Goal: Information Seeking & Learning: Learn about a topic

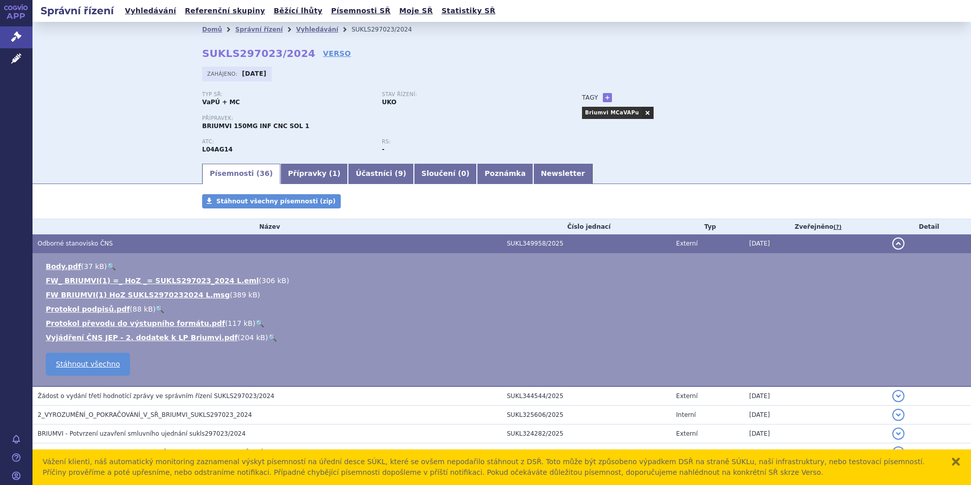
scroll to position [152, 0]
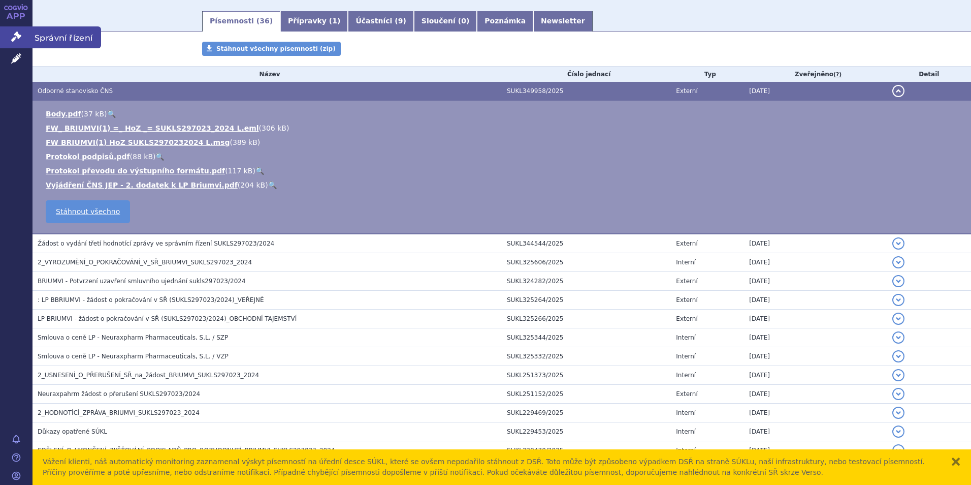
click at [15, 38] on icon at bounding box center [16, 36] width 10 height 10
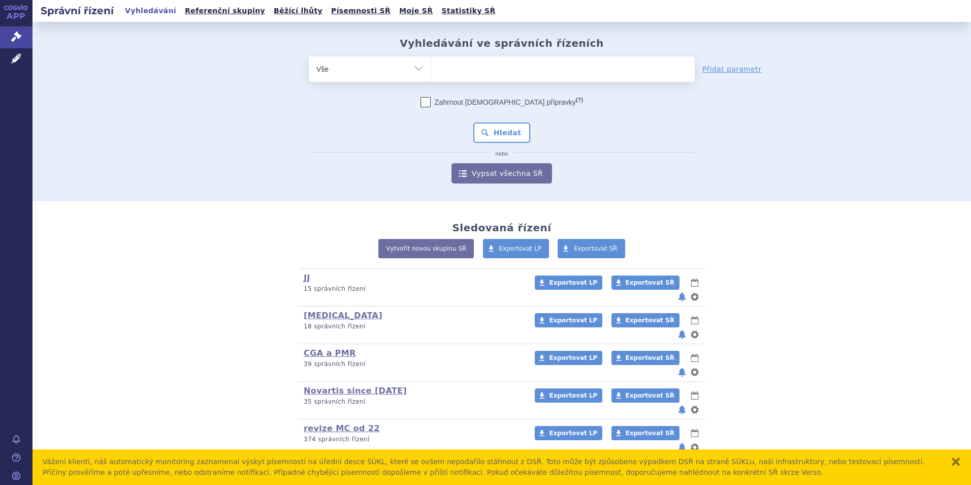
click at [488, 55] on div "Vyhledávání ve správních řízeních odstranit Vše Spisová značka Od" at bounding box center [502, 110] width 640 height 146
drag, startPoint x: 476, startPoint y: 76, endPoint x: 469, endPoint y: 71, distance: 8.5
click at [470, 72] on ul at bounding box center [563, 66] width 264 height 21
click at [431, 72] on select at bounding box center [431, 68] width 1 height 25
click at [21, 59] on icon at bounding box center [16, 58] width 10 height 10
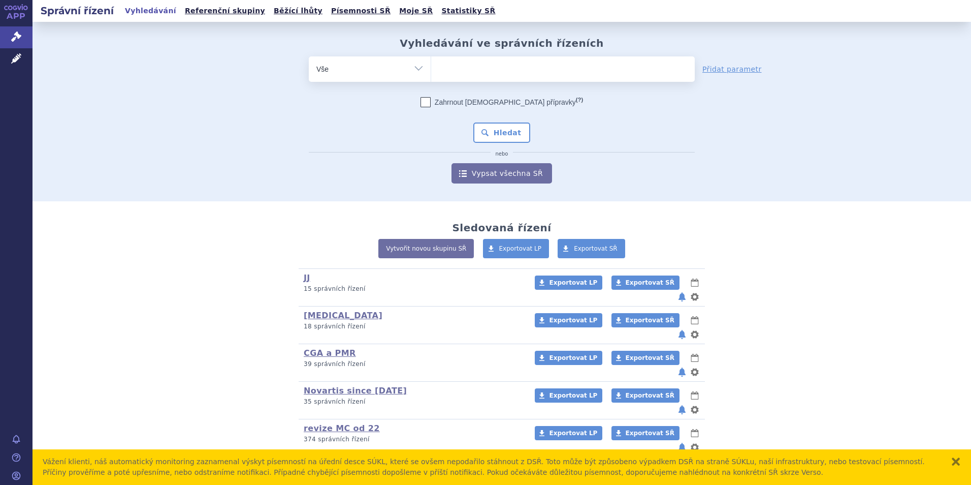
click at [458, 68] on ul at bounding box center [563, 66] width 264 height 21
click at [431, 68] on select at bounding box center [431, 68] width 1 height 25
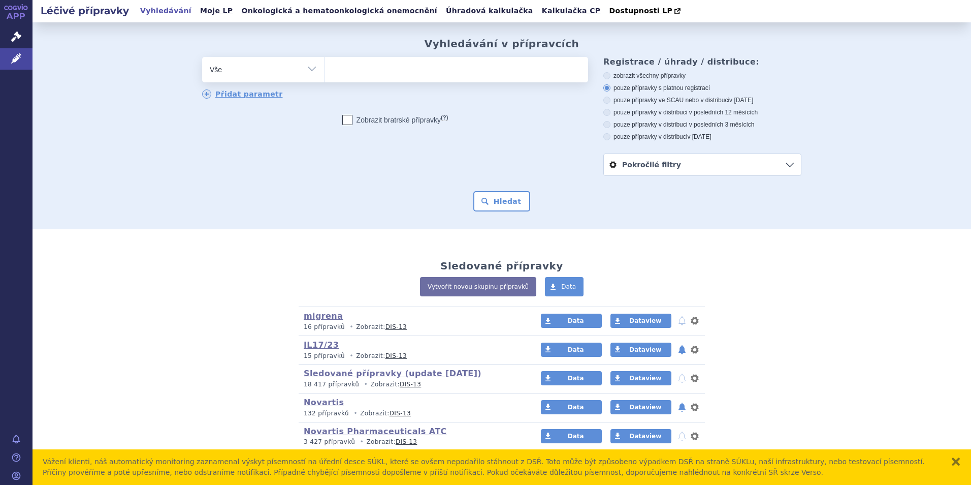
click at [458, 68] on ul at bounding box center [457, 67] width 264 height 21
click at [325, 68] on select at bounding box center [324, 68] width 1 height 25
type input "xo"
type input "xola"
type input "xolair"
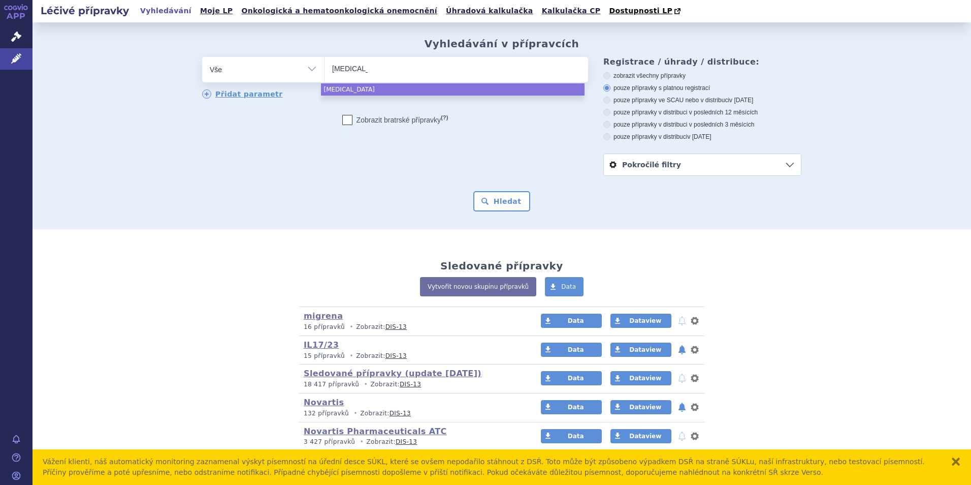
select select "xolair"
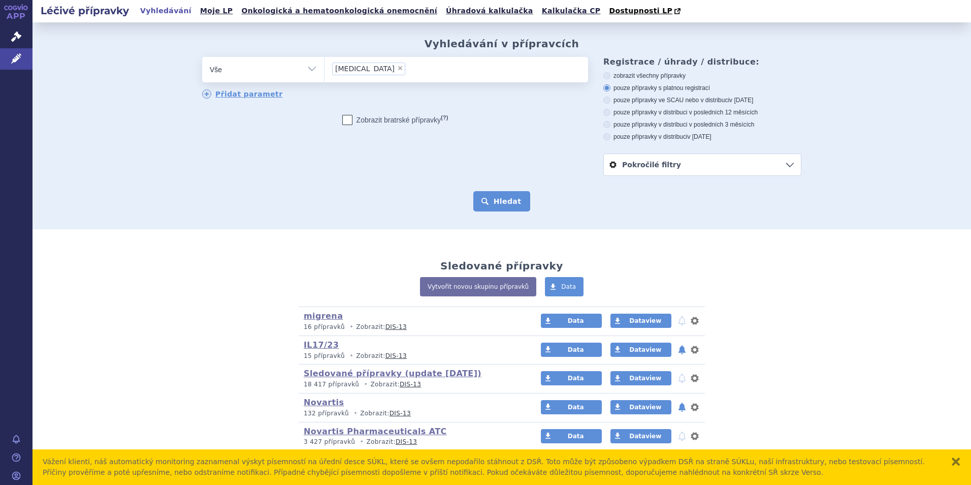
drag, startPoint x: 530, startPoint y: 201, endPoint x: 497, endPoint y: 202, distance: 32.5
click at [519, 202] on div "Hledat" at bounding box center [501, 201] width 599 height 20
click at [497, 202] on button "Hledat" at bounding box center [501, 201] width 57 height 20
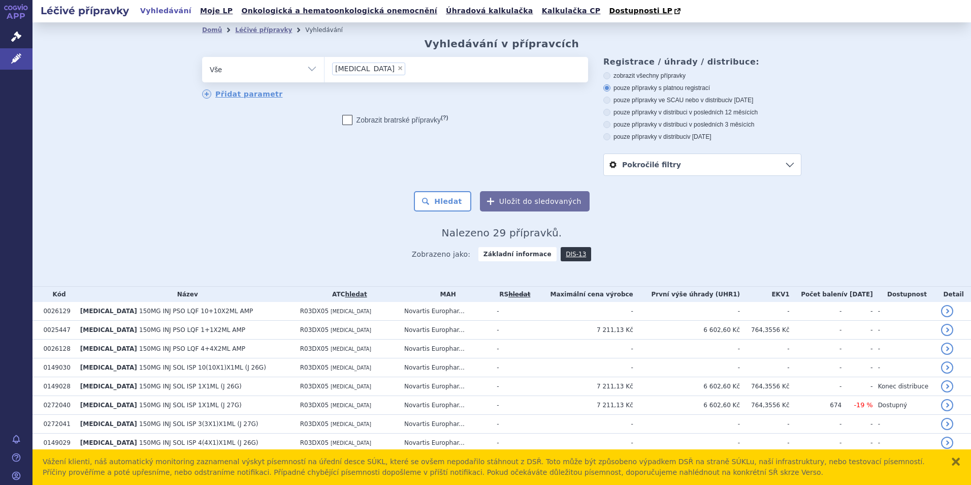
scroll to position [203, 0]
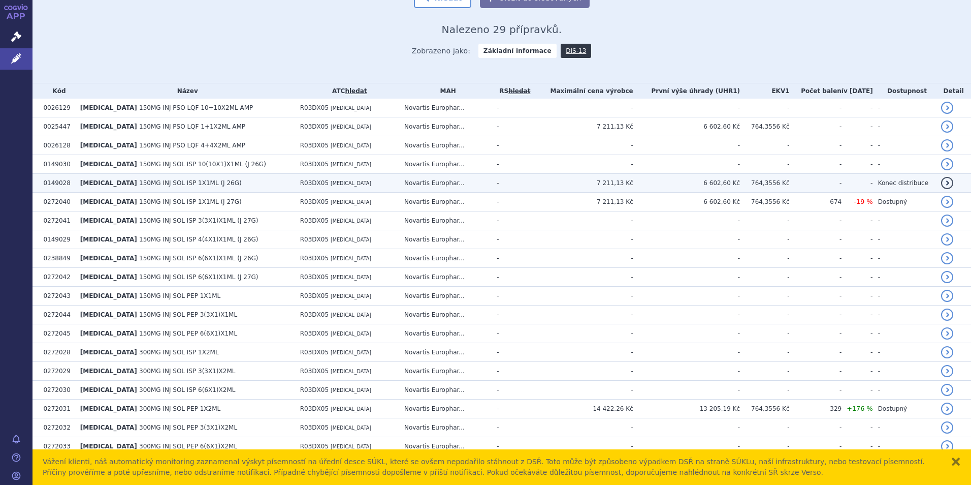
click at [331, 185] on span "OMALIZUMAB" at bounding box center [351, 183] width 41 height 6
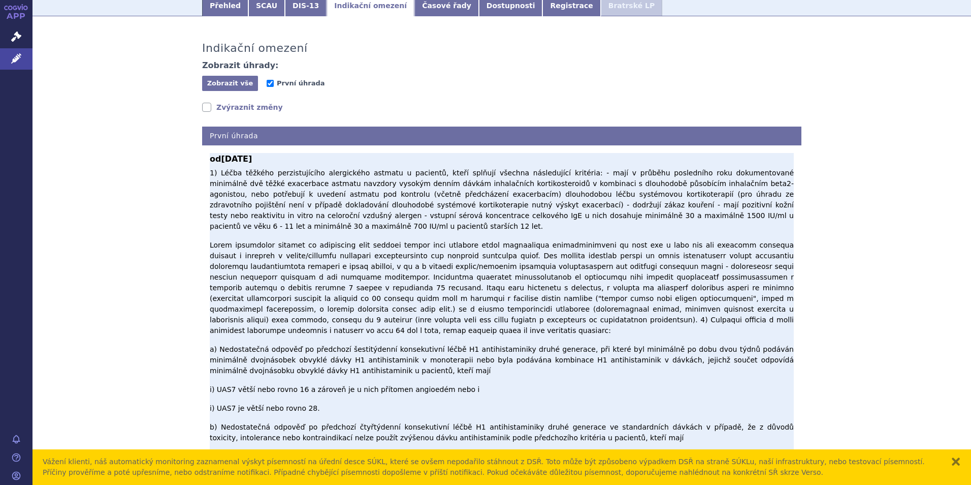
scroll to position [152, 0]
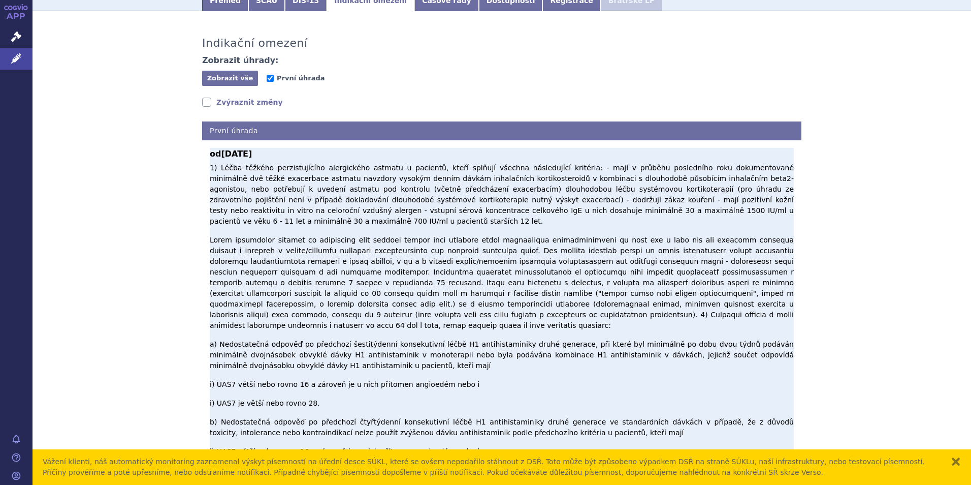
click at [322, 243] on p "1) Léčba těžkého perzistujícího alergického astmatu u pacientů, kteří splňují v…" at bounding box center [502, 373] width 584 height 420
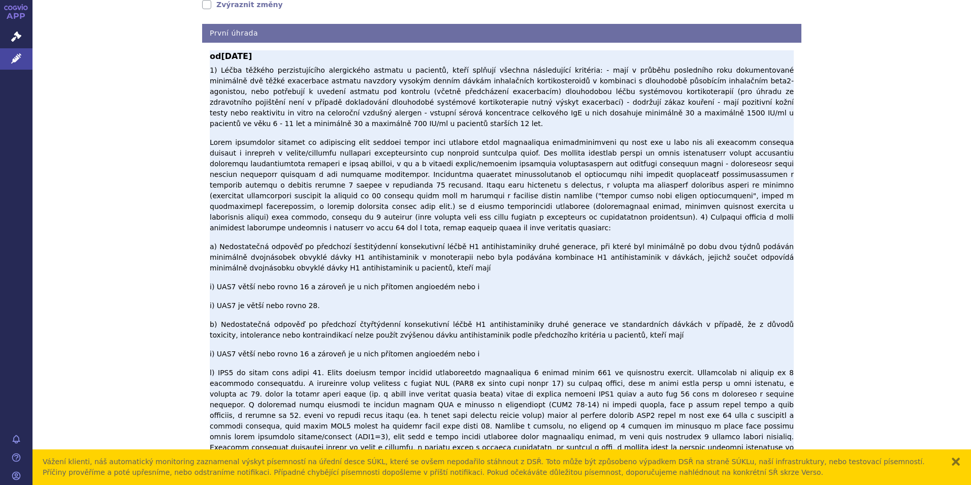
scroll to position [254, 0]
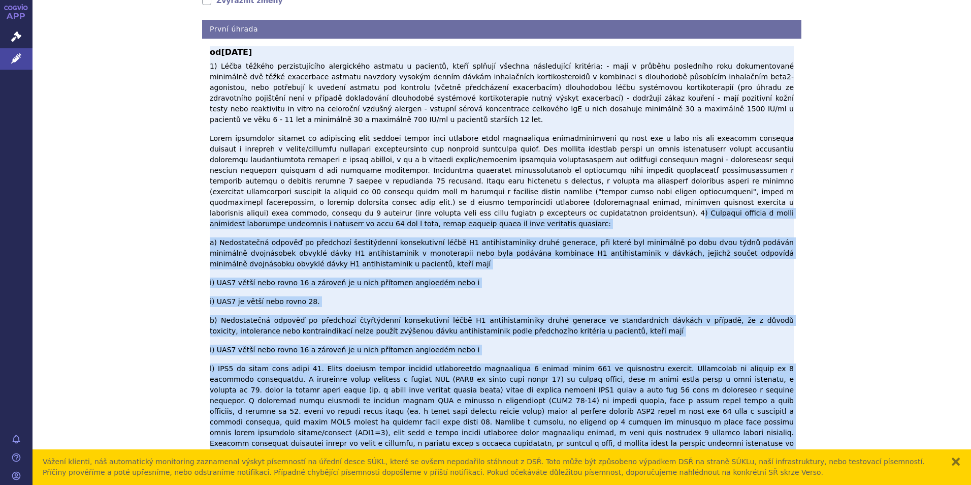
drag, startPoint x: 726, startPoint y: 176, endPoint x: 722, endPoint y: 370, distance: 194.1
click at [722, 370] on p "1) Léčba těžkého perzistujícího alergického astmatu u pacientů, kteří splňují v…" at bounding box center [502, 271] width 584 height 420
copy p "2) Loremips dolorsi a conse adipiscin elitseddo eiusmodte i utlabore et dolo 48…"
copy p "2) Přídatná terapie k léčbě chronické spontánní urtikárie u pacientů ve věku 12…"
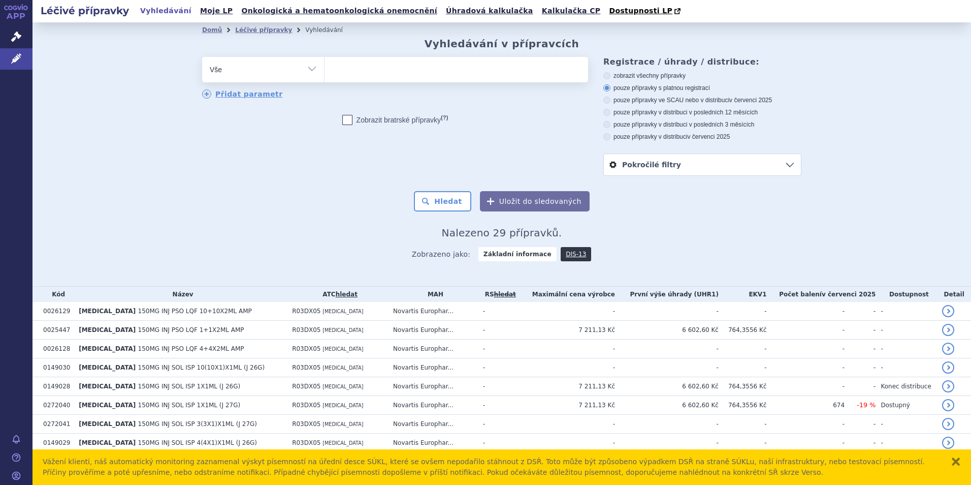
select select
click at [17, 40] on icon at bounding box center [16, 36] width 10 height 10
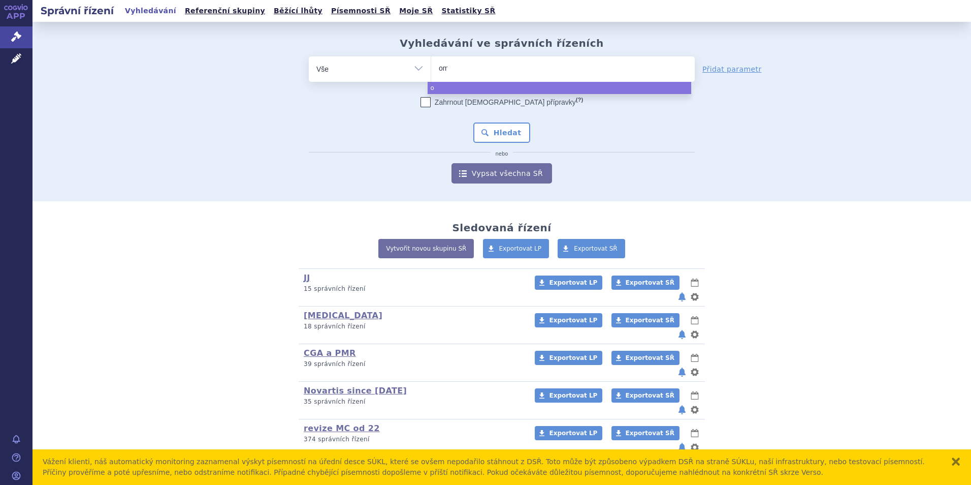
type input "oml"
type input "omly"
type input "omlycl"
type input "omlyclo"
select select "omlyclo"
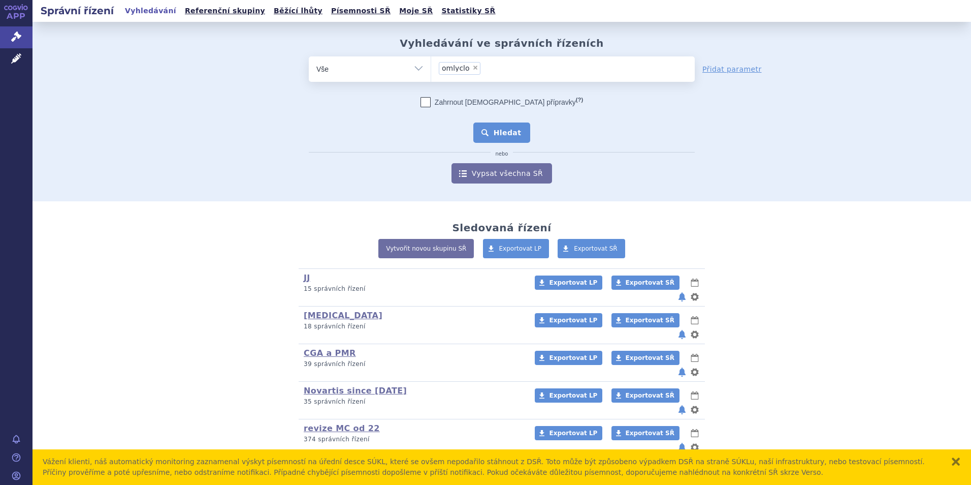
click at [506, 140] on button "Hledat" at bounding box center [501, 132] width 57 height 20
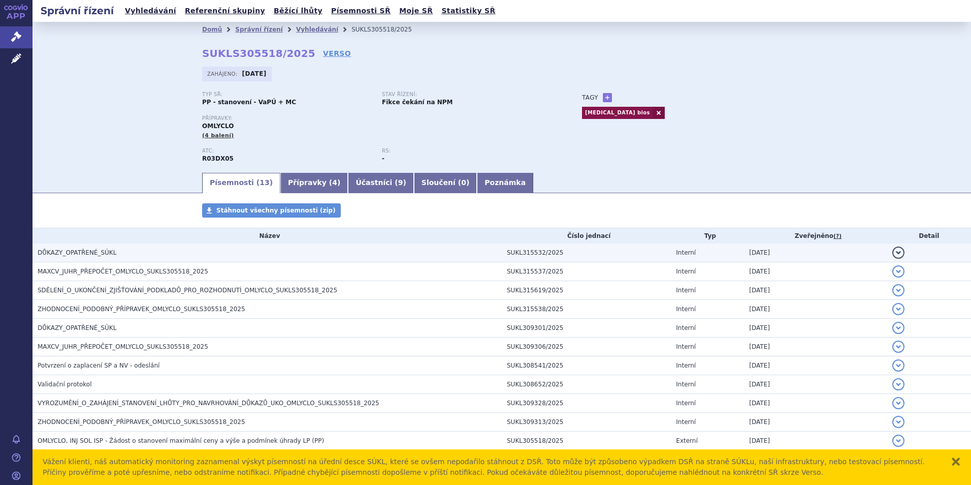
click at [80, 255] on span "DŮKAZY_OPATŘENÉ_SÚKL" at bounding box center [77, 252] width 79 height 7
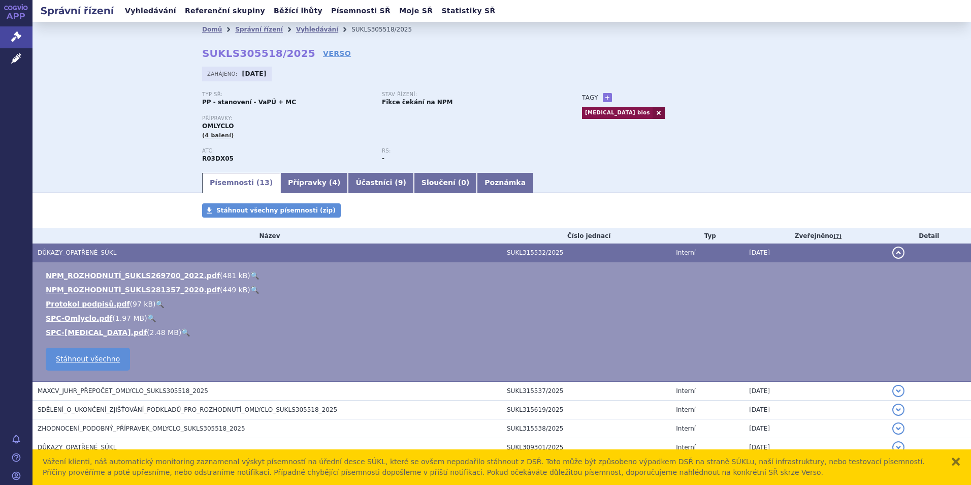
click at [83, 255] on span "DŮKAZY_OPATŘENÉ_SÚKL" at bounding box center [77, 252] width 79 height 7
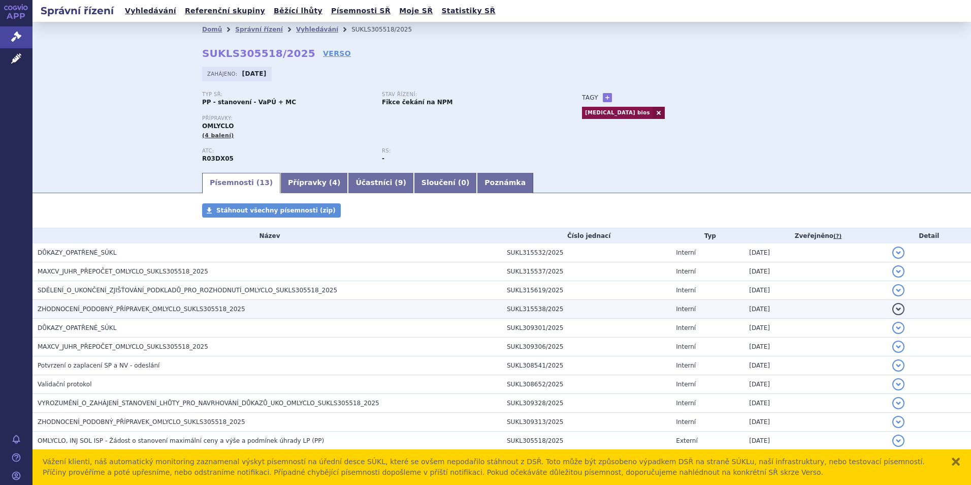
drag, startPoint x: 88, startPoint y: 306, endPoint x: 98, endPoint y: 304, distance: 9.8
click at [88, 306] on span "ZHODNOCENÍ_PODOBNÝ_PŘÍPRAVEK_OMLYCLO_SUKLS305518_2025" at bounding box center [142, 308] width 208 height 7
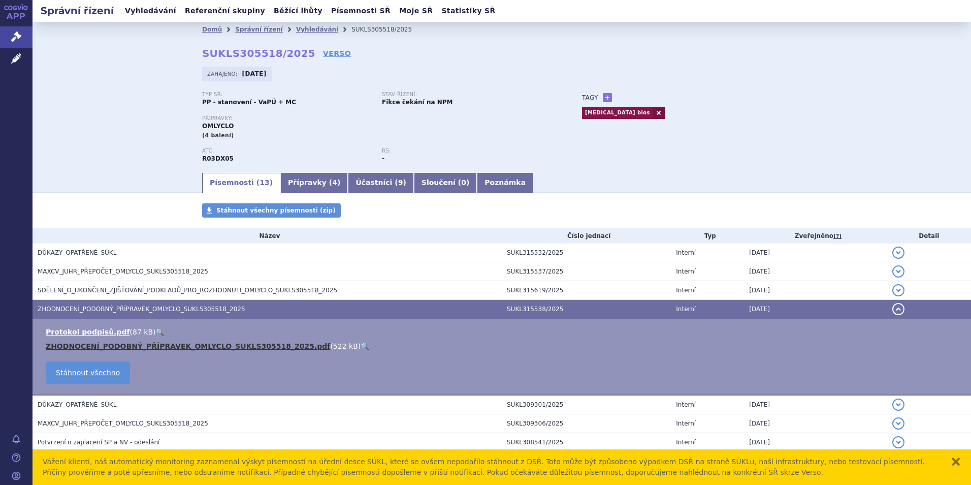
click at [89, 346] on link "ZHODNOCENÍ_PODOBNÝ_PŘÍPRAVEK_OMLYCLO_SUKLS305518_2025.pdf" at bounding box center [188, 346] width 284 height 8
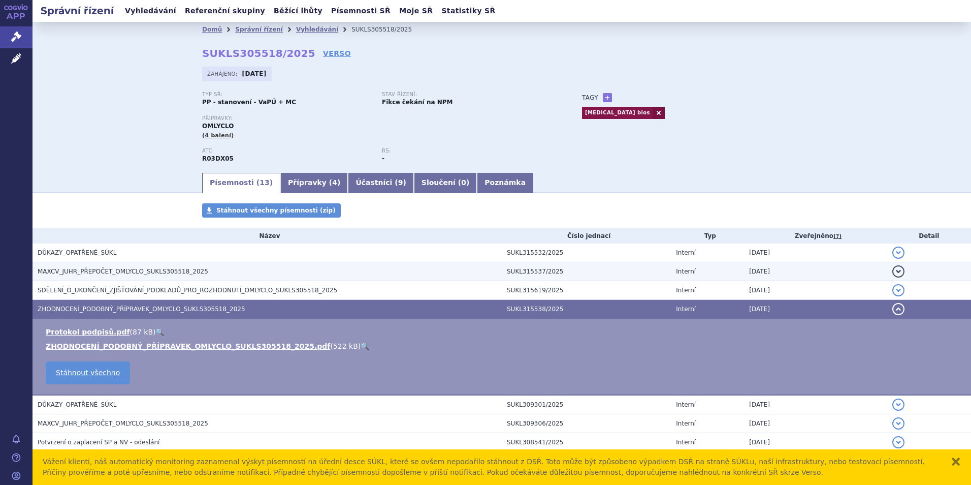
click at [111, 275] on span "MAXCV_JUHR_PŘEPOČET_OMLYCLO_SUKLS305518_2025" at bounding box center [123, 271] width 171 height 7
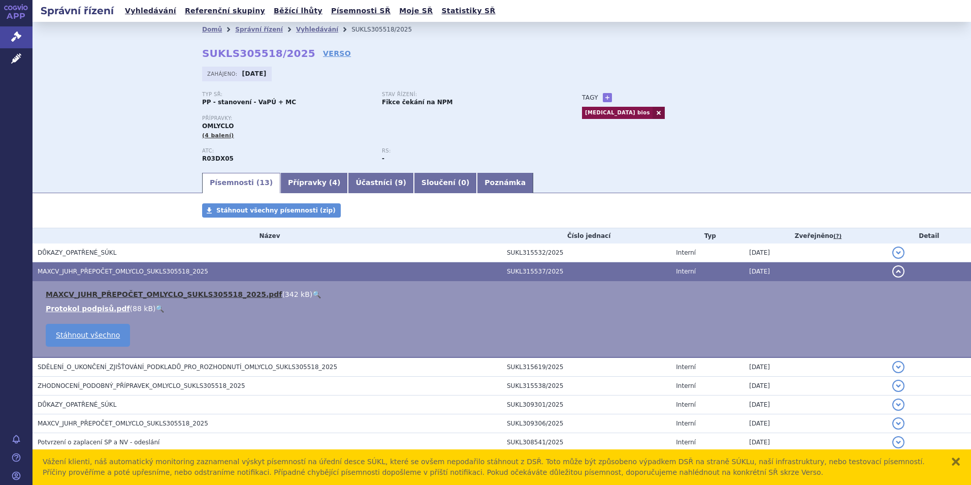
click at [130, 295] on link "MAXCV_JUHR_PŘEPOČET_OMLYCLO_SUKLS305518_2025.pdf" at bounding box center [164, 294] width 236 height 8
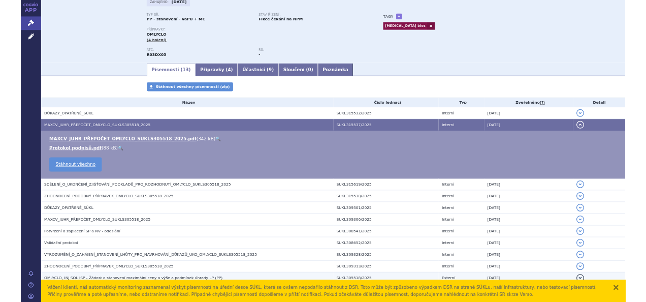
scroll to position [141, 0]
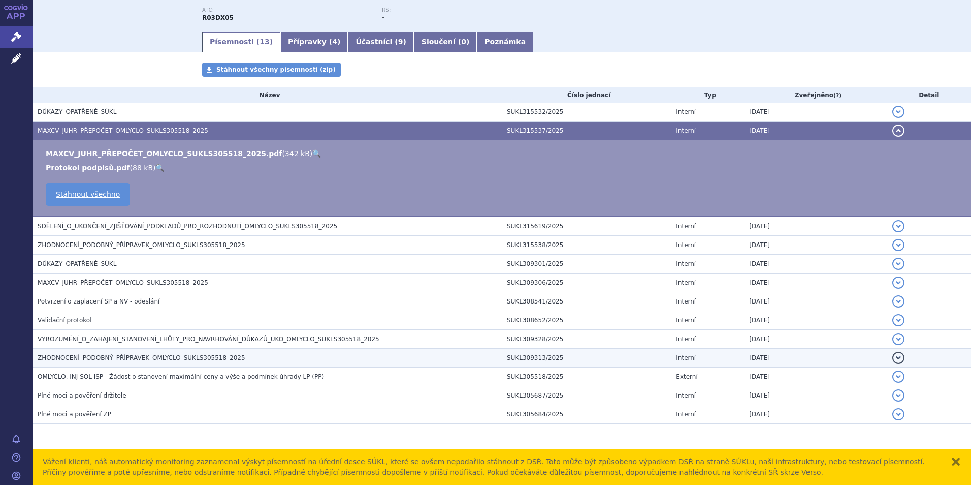
click at [129, 358] on span "ZHODNOCENÍ_PODOBNÝ_PŘÍPRAVEK_OMLYCLO_SUKLS305518_2025" at bounding box center [142, 357] width 208 height 7
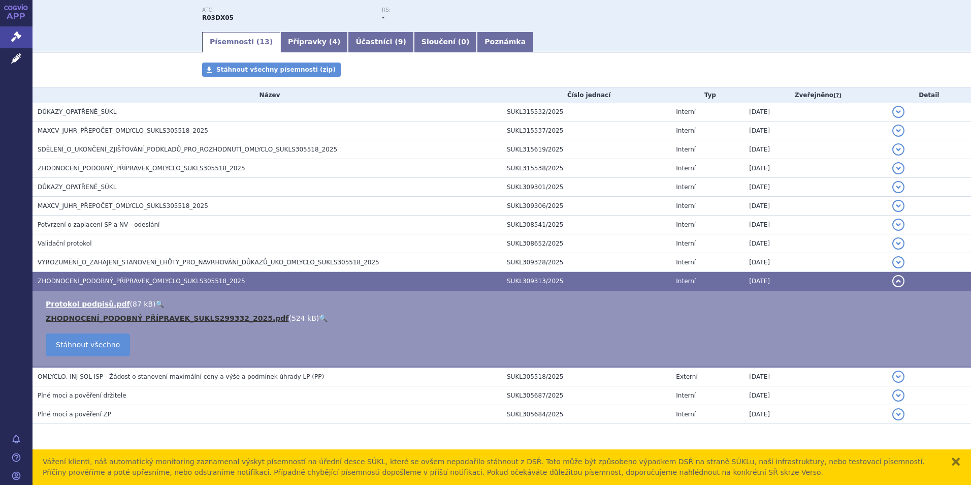
click at [129, 318] on link "ZHODNOCENÍ_PODOBNÝ PŘÍPRAVEK_SUKLS299332_2025.pdf" at bounding box center [167, 318] width 243 height 8
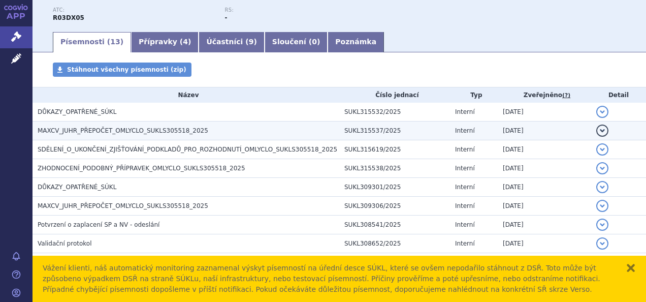
scroll to position [139, 0]
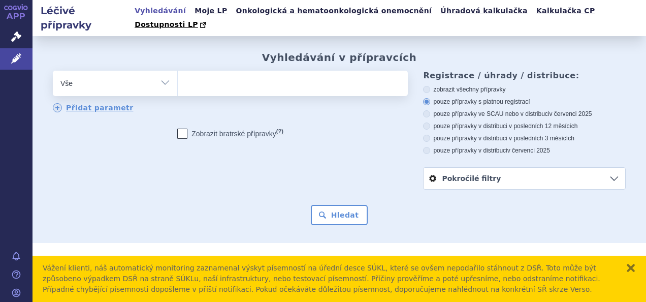
click at [250, 71] on ul at bounding box center [292, 81] width 228 height 21
click at [178, 70] on select at bounding box center [177, 82] width 1 height 25
type input "kes"
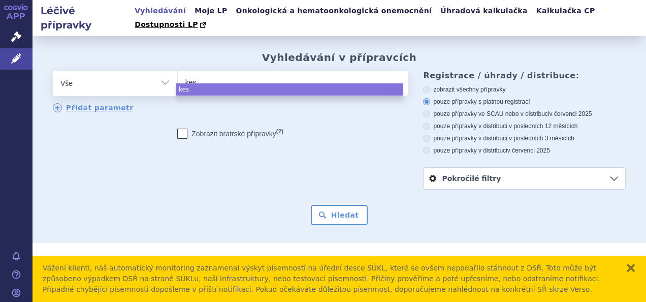
type input "kesi"
type input "kesimp"
type input "kesimpta"
select select "kesimpta"
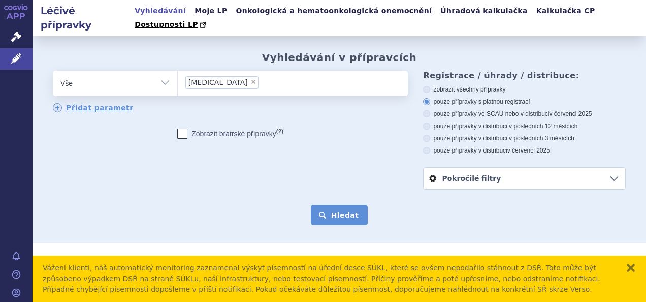
click at [330, 205] on button "Hledat" at bounding box center [339, 215] width 57 height 20
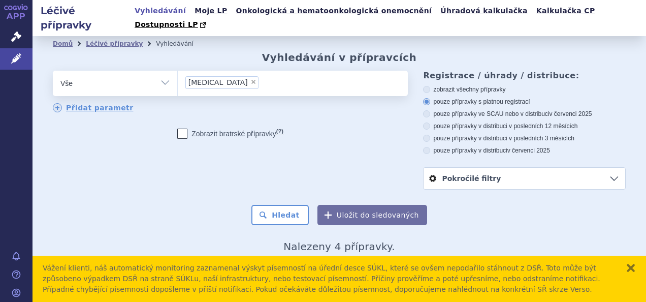
scroll to position [127, 0]
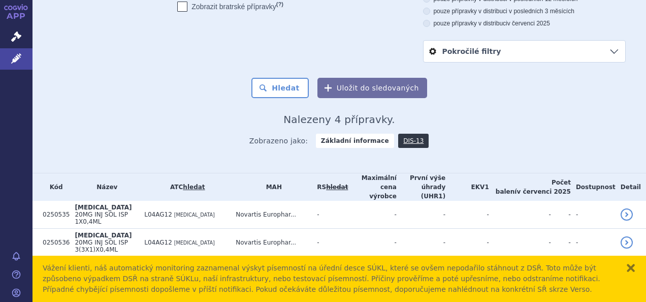
click at [129, 267] on span "20MG INJ SOL PEP 1X0,4ML" at bounding box center [102, 274] width 55 height 14
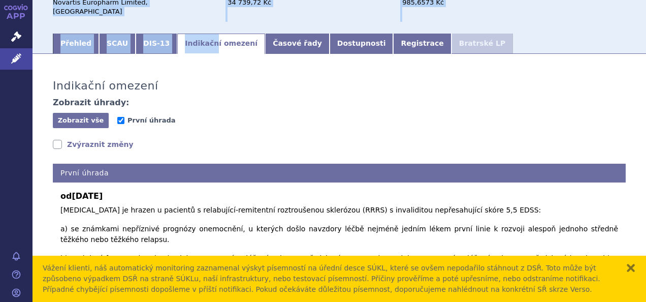
scroll to position [44, 0]
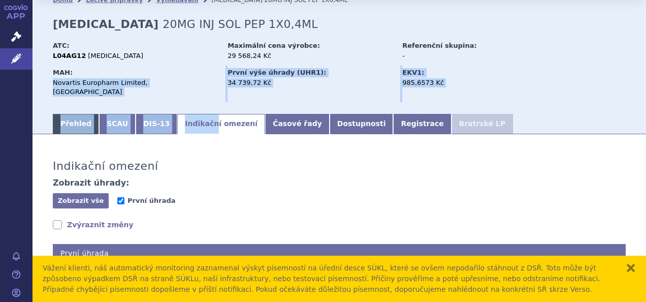
click at [64, 114] on link "Přehled" at bounding box center [76, 124] width 46 height 20
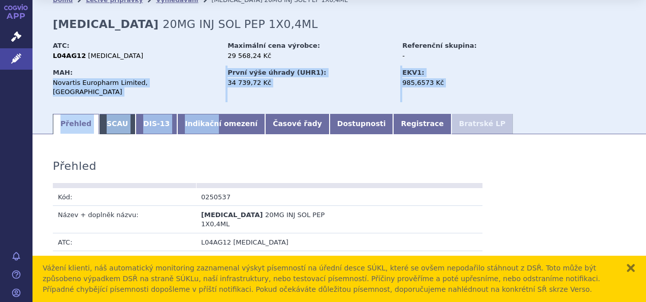
click at [106, 114] on link "SCAU" at bounding box center [117, 124] width 37 height 20
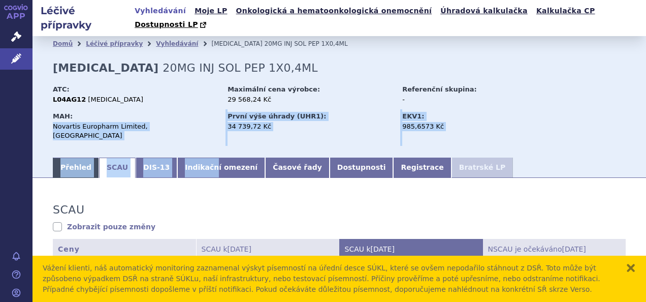
click at [72, 157] on link "Přehled" at bounding box center [76, 167] width 46 height 20
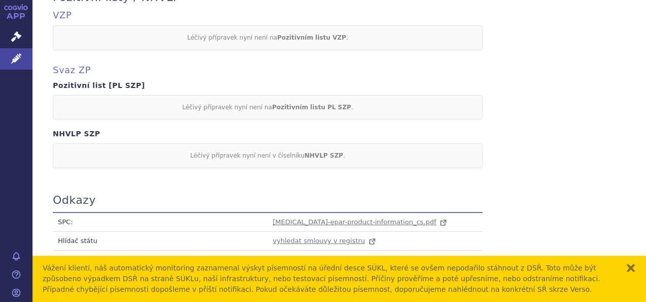
scroll to position [995, 0]
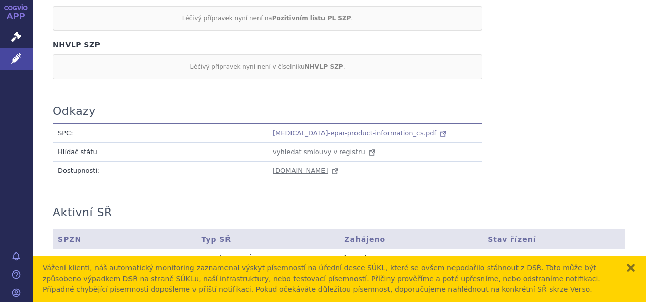
click at [348, 129] on span "kesimpta-epar-product-information_cs.pdf" at bounding box center [355, 133] width 164 height 8
